Goal: Task Accomplishment & Management: Complete application form

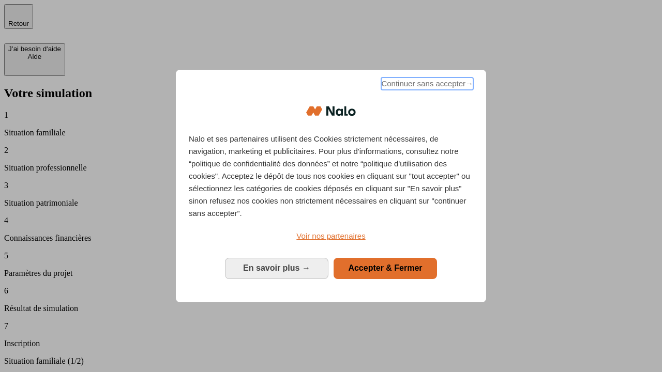
click at [426, 85] on span "Continuer sans accepter →" at bounding box center [427, 84] width 92 height 12
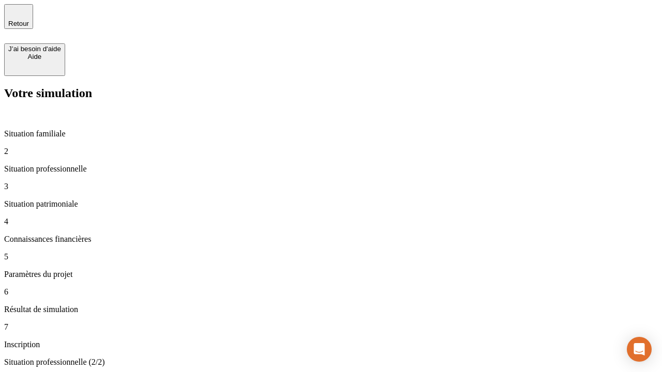
type input "30 000"
type input "1 000"
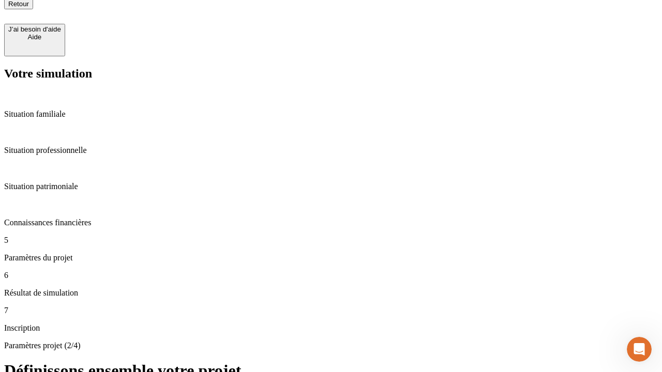
scroll to position [10, 0]
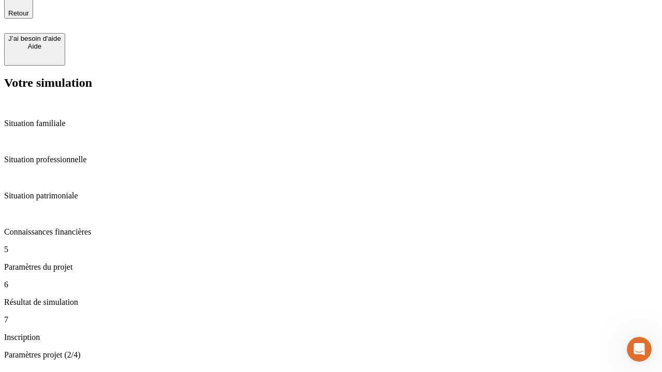
type input "65"
type input "5 000"
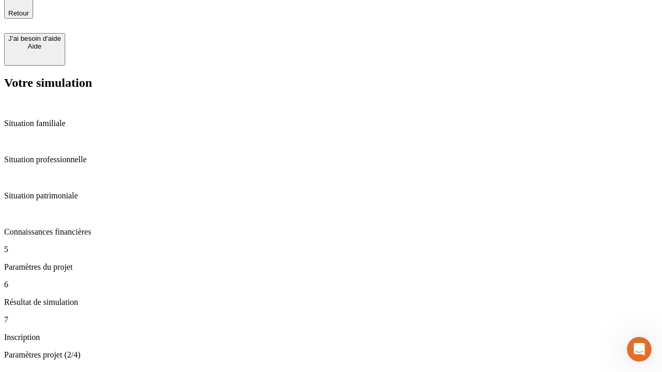
type input "640"
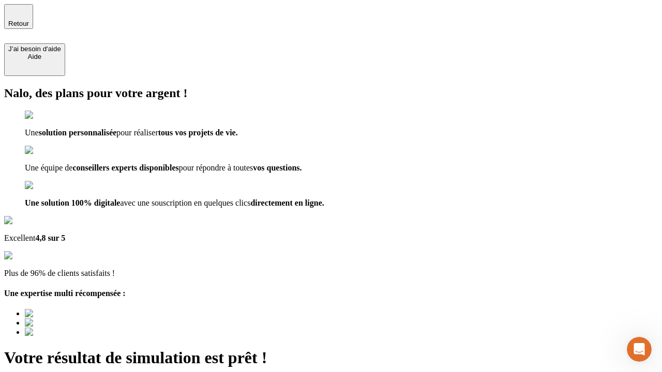
type input "[EMAIL_ADDRESS][DOMAIN_NAME]"
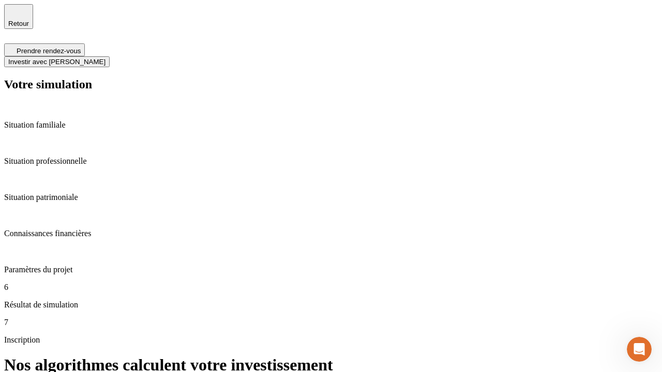
scroll to position [4, 0]
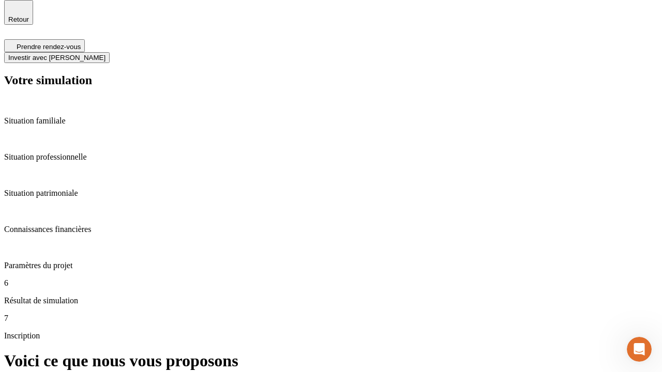
click at [105, 54] on span "Investir avec [PERSON_NAME]" at bounding box center [56, 58] width 97 height 8
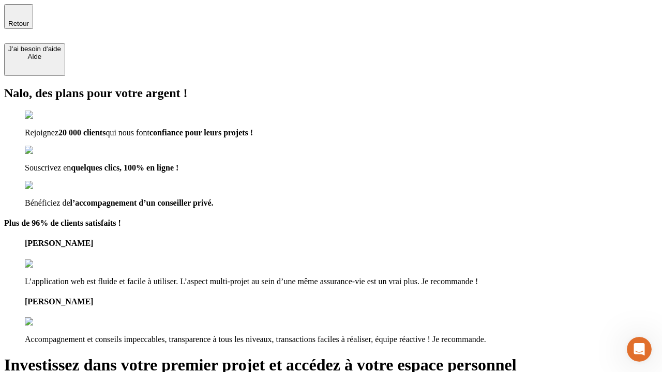
type input "abc"
